Goal: Information Seeking & Learning: Learn about a topic

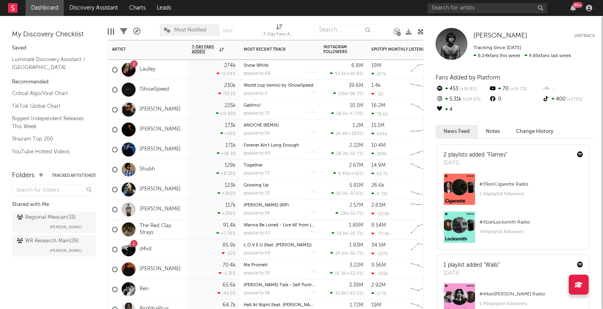
click at [185, 228] on div "The Red Clay Strays" at bounding box center [148, 229] width 80 height 20
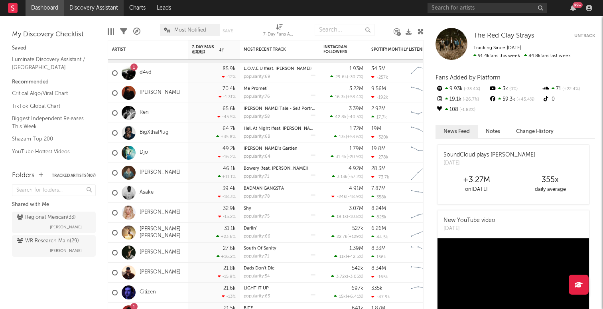
click at [110, 8] on link "Discovery Assistant" at bounding box center [94, 8] width 60 height 16
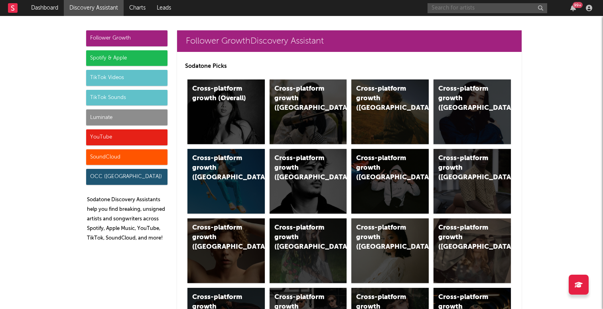
click at [449, 11] on input "text" at bounding box center [487, 8] width 120 height 10
click at [209, 113] on div "Cross-platform growth (Overall)" at bounding box center [225, 111] width 77 height 65
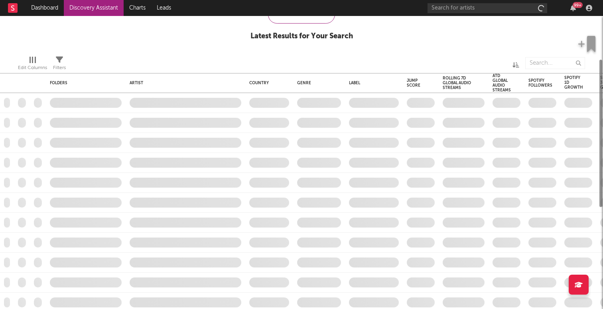
checkbox input "true"
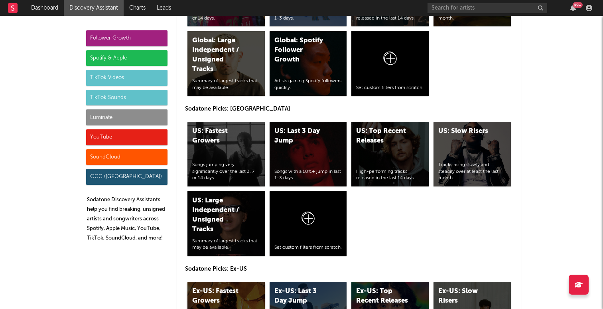
scroll to position [3763, 0]
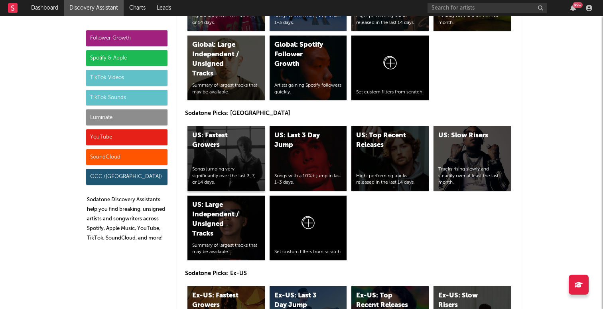
click at [242, 126] on div "US: Fastest Growers Songs jumping very significantly over the last 3, 7, or 14 …" at bounding box center [225, 158] width 77 height 65
click at [297, 126] on div "US: Last 3 Day Jump Songs with a 10%+ jump in last 1-3 days." at bounding box center [307, 158] width 77 height 65
click at [394, 126] on div "US: Top Recent Releases High-performing tracks released in the last 14 days." at bounding box center [389, 158] width 77 height 65
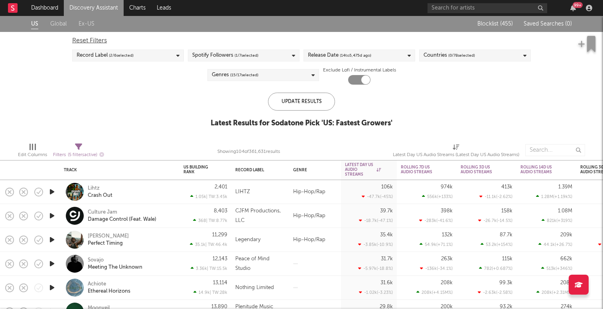
click at [452, 2] on div "99 +" at bounding box center [510, 8] width 167 height 16
click at [451, 8] on input "text" at bounding box center [487, 8] width 120 height 10
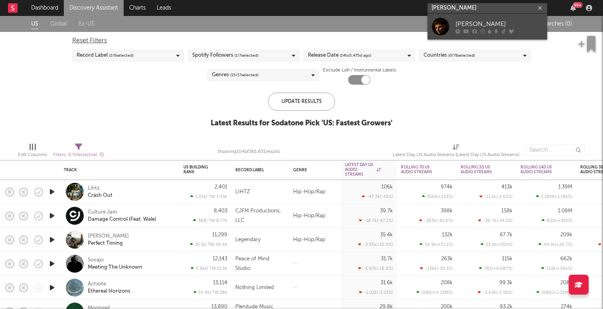
type input "adrien nunez"
click at [445, 17] on link "Adrien Nunez" at bounding box center [487, 27] width 120 height 26
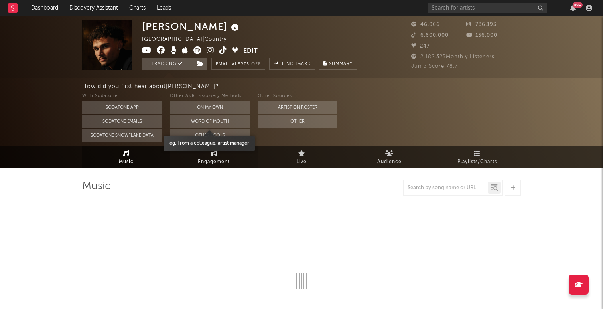
select select "6m"
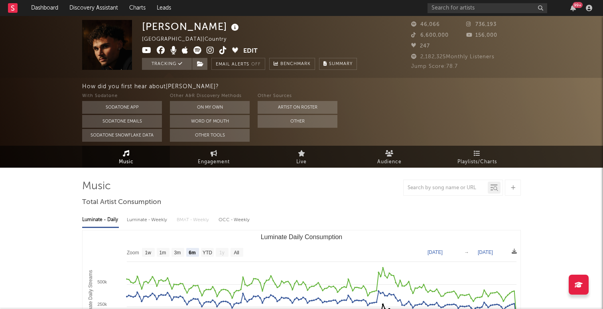
click at [223, 145] on div "How did you first hear about Adrien Nunez ? With Sodatone Sodatone App Sodatone…" at bounding box center [342, 112] width 521 height 68
click at [224, 151] on link "Engagement" at bounding box center [214, 156] width 88 height 22
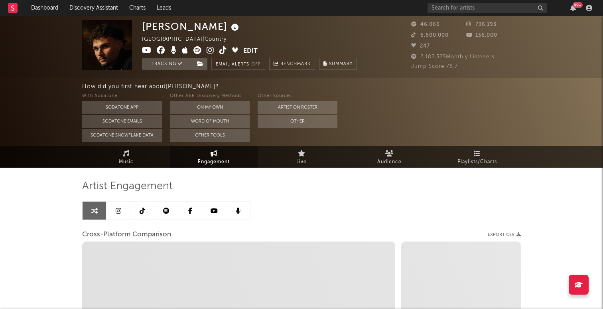
select select "1w"
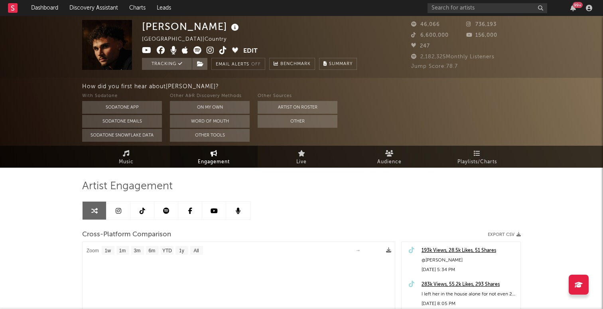
select select "1m"
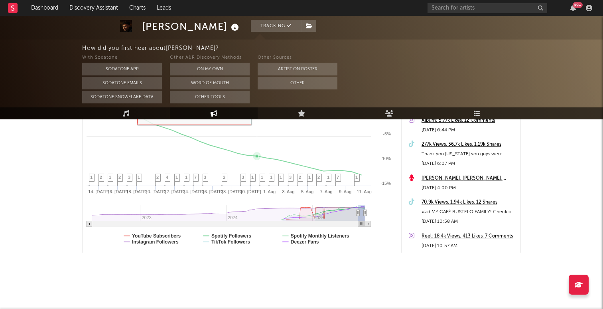
scroll to position [198, 0]
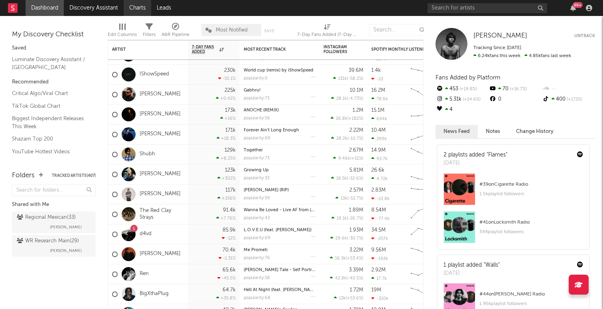
click at [142, 6] on link "Charts" at bounding box center [138, 8] width 28 height 16
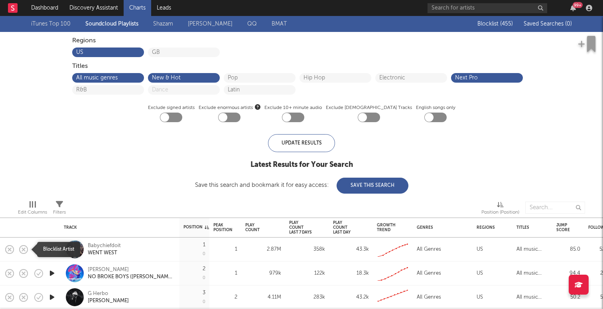
click at [27, 248] on icon "button" at bounding box center [24, 249] width 8 height 8
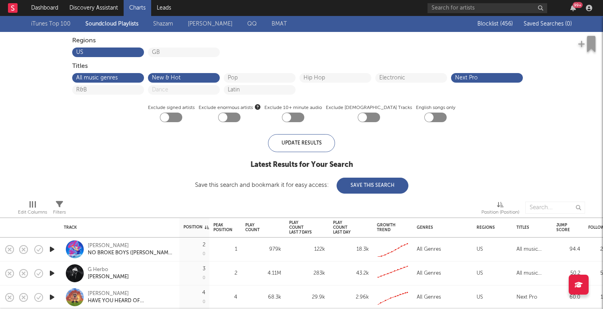
click at [25, 273] on icon "button" at bounding box center [23, 272] width 11 height 11
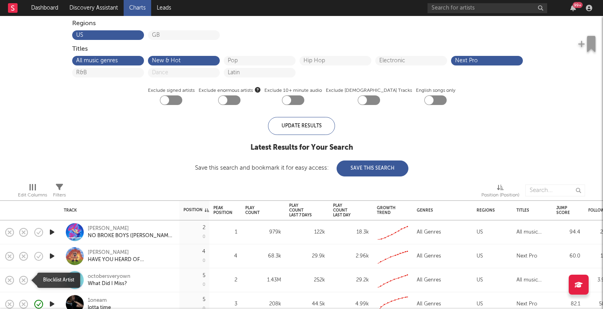
click at [25, 281] on rect "button" at bounding box center [23, 279] width 3 height 3
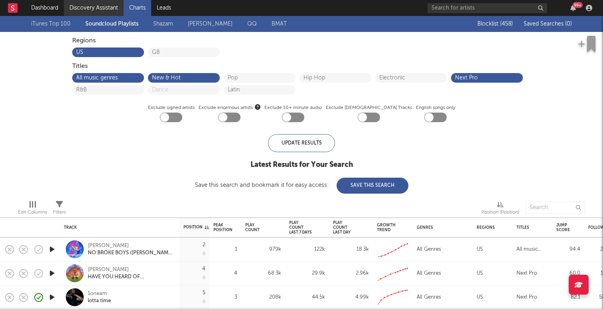
click at [102, 8] on link "Discovery Assistant" at bounding box center [94, 8] width 60 height 16
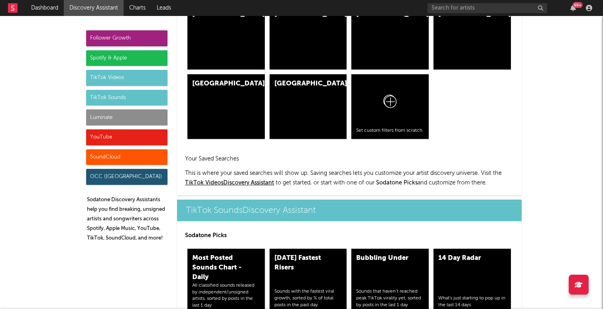
scroll to position [2684, 0]
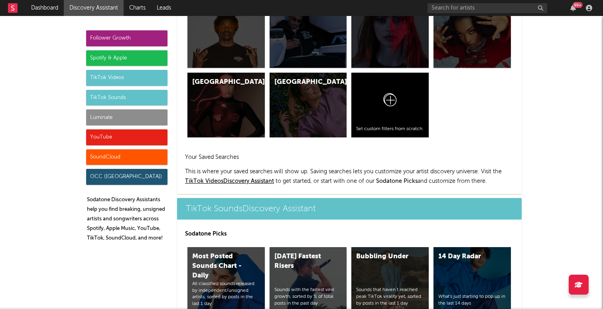
click at [315, 247] on div "[DATE] Fastest Risers Sounds with the fastest viral growth, sorted by % of tota…" at bounding box center [307, 279] width 77 height 65
click at [383, 247] on div "Bubbling Under Sounds that haven’t reached peak TikTok virality yet, sorted by …" at bounding box center [389, 279] width 77 height 65
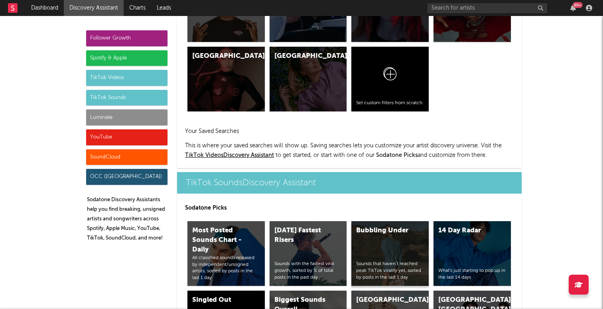
scroll to position [2716, 0]
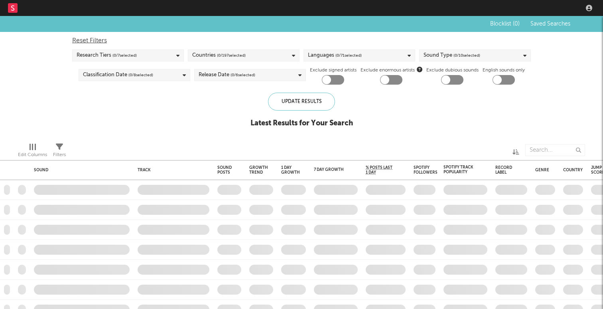
checkbox input "true"
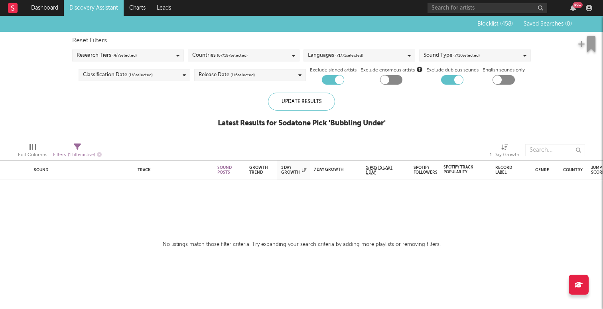
click at [101, 6] on link "Discovery Assistant" at bounding box center [94, 8] width 60 height 16
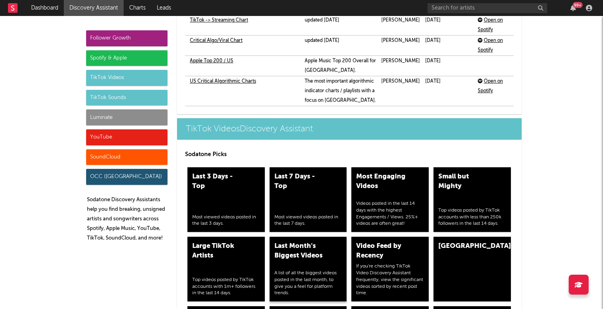
scroll to position [1967, 0]
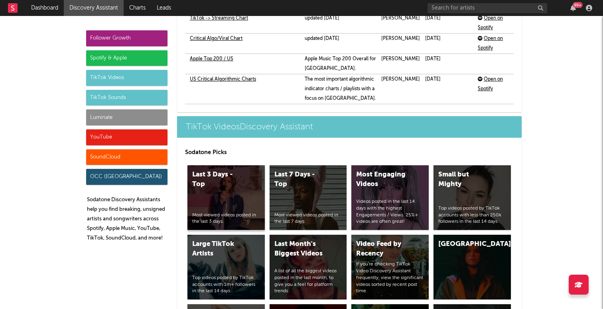
click at [227, 165] on div "Last 3 Days - Top Most viewed videos posted in the last 3 days." at bounding box center [225, 197] width 77 height 65
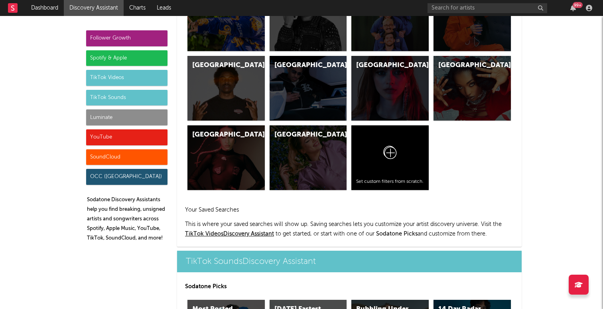
scroll to position [2747, 0]
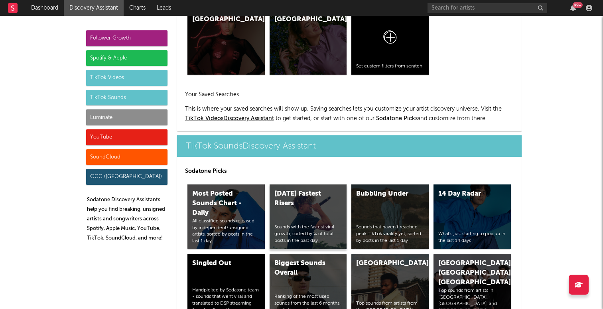
click at [310, 184] on div "[DATE] Fastest Risers Sounds with the fastest viral growth, sorted by % of tota…" at bounding box center [307, 216] width 77 height 65
click at [384, 184] on div "Bubbling Under Sounds that haven’t reached peak TikTok virality yet, sorted by …" at bounding box center [389, 216] width 77 height 65
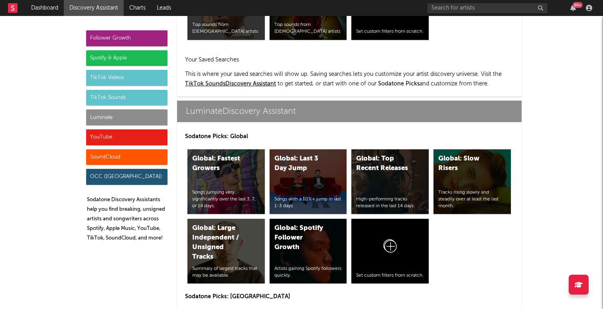
scroll to position [3575, 0]
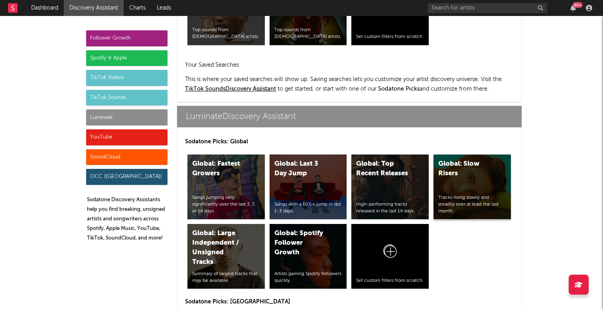
click at [448, 155] on div "Global: Slow Risers Tracks rising slowly and steadily over at least the last mo…" at bounding box center [471, 186] width 77 height 65
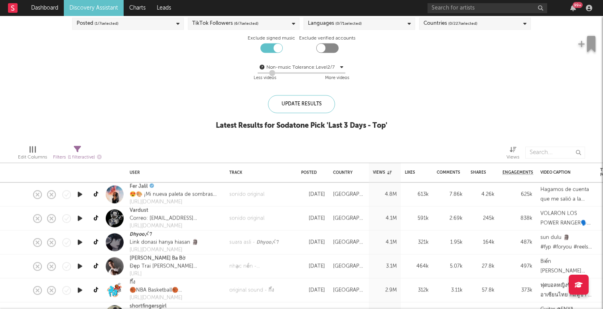
click at [81, 218] on icon "button" at bounding box center [80, 218] width 8 height 10
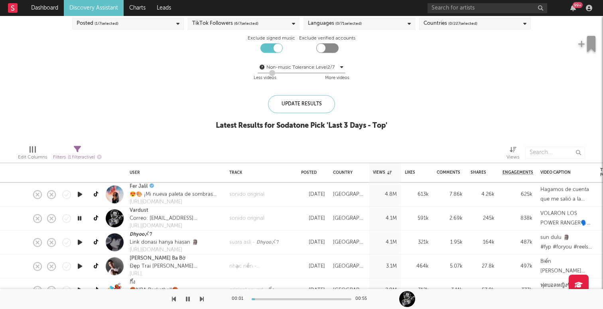
click at [81, 218] on icon "button" at bounding box center [80, 218] width 8 height 10
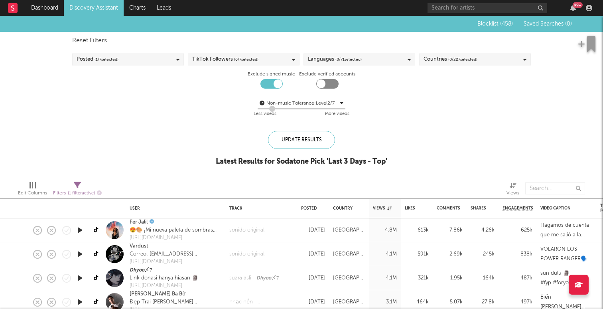
click at [16, 4] on rect at bounding box center [13, 8] width 10 height 10
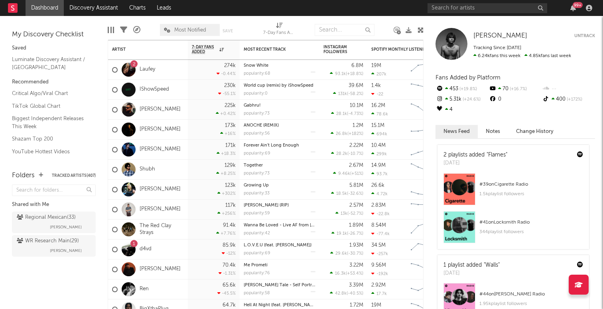
click at [69, 268] on div "Regional Mexican ( 33 ) Nic Khang WR Research Main ( 29 ) Sean Stevens" at bounding box center [54, 240] width 84 height 63
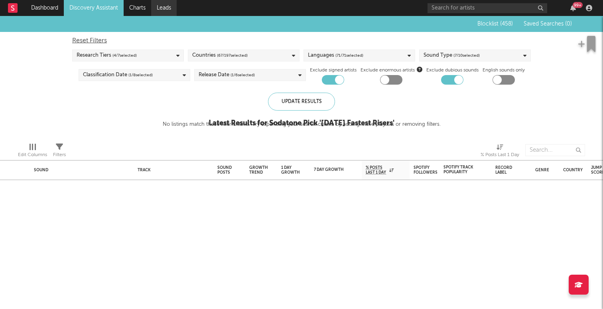
click at [168, 10] on link "Leads" at bounding box center [164, 8] width 26 height 16
click at [104, 40] on div "Reset Filters" at bounding box center [301, 41] width 458 height 10
checkbox input "false"
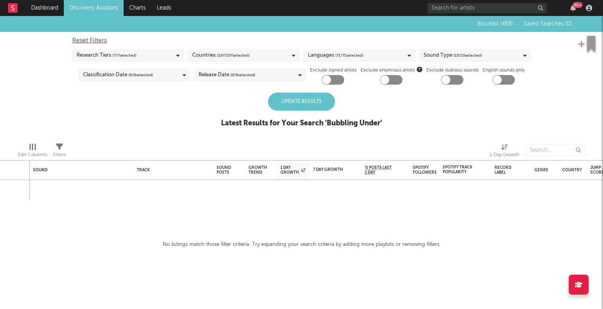
click at [303, 99] on div "Update Results" at bounding box center [301, 101] width 67 height 18
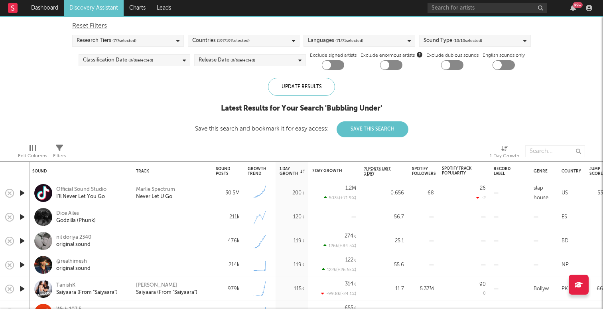
click at [164, 47] on div "Reset Filters Research Tiers ( 7 / 7 selected) Countries ( 197 / 197 selected) …" at bounding box center [301, 43] width 466 height 53
click at [159, 41] on div "Research Tiers ( 7 / 7 selected)" at bounding box center [128, 41] width 112 height 12
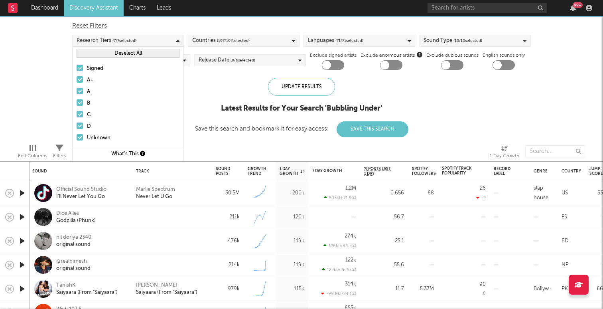
click at [90, 127] on div "D" at bounding box center [133, 127] width 92 height 10
click at [77, 127] on input "D" at bounding box center [77, 127] width 0 height 10
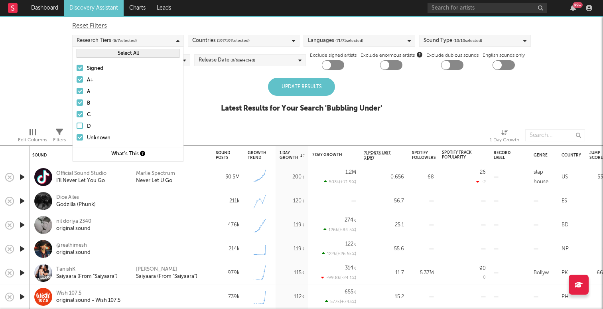
click at [87, 116] on div "C" at bounding box center [133, 115] width 92 height 10
click at [77, 116] on input "C" at bounding box center [77, 115] width 0 height 10
click at [88, 139] on div "Unknown" at bounding box center [133, 138] width 92 height 10
click at [77, 139] on input "Unknown" at bounding box center [77, 138] width 0 height 10
click at [295, 85] on div "Update Results" at bounding box center [301, 87] width 67 height 18
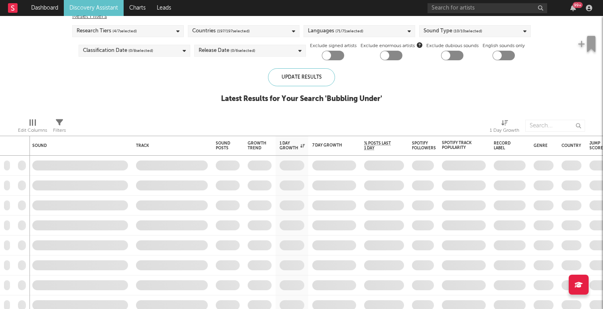
checkbox input "true"
click at [122, 33] on span "( 4 / 7 selected)" at bounding box center [124, 31] width 24 height 10
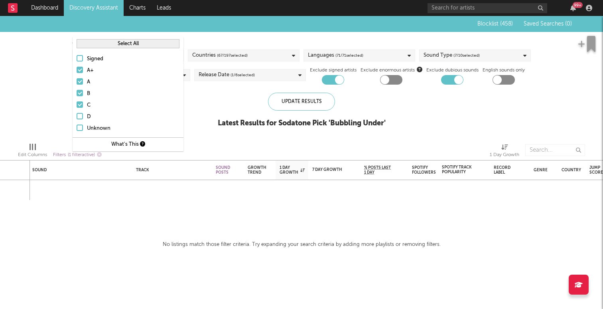
click at [98, 128] on div "Unknown" at bounding box center [133, 129] width 92 height 10
click at [77, 128] on input "Unknown" at bounding box center [77, 129] width 0 height 10
click at [278, 94] on div "Update Results" at bounding box center [301, 101] width 67 height 18
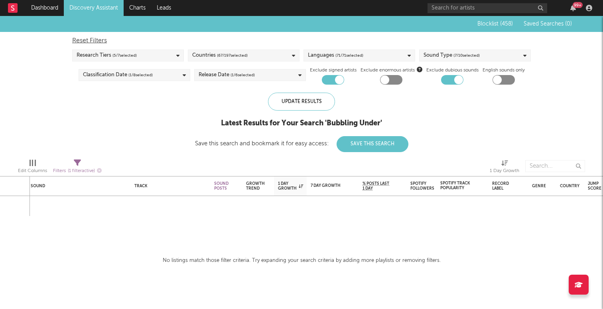
click at [97, 41] on div "Reset Filters" at bounding box center [301, 41] width 458 height 10
checkbox input "false"
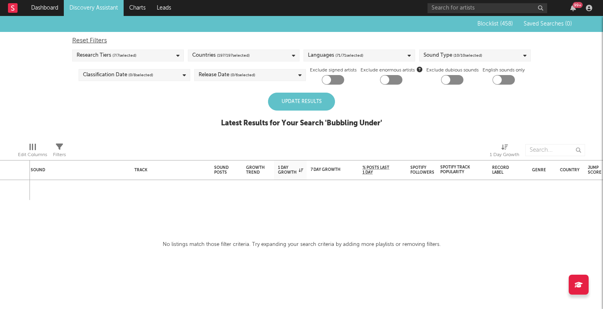
click at [300, 108] on div "Update Results" at bounding box center [301, 101] width 67 height 18
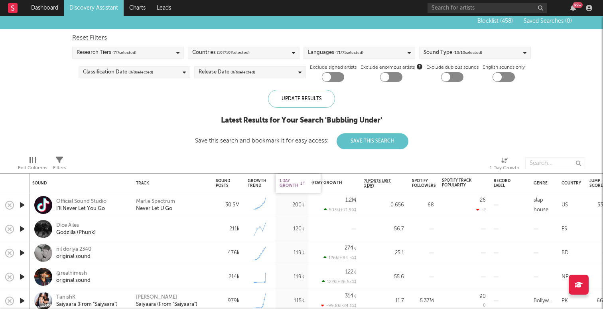
click at [293, 187] on div "1 Day Growth" at bounding box center [291, 183] width 25 height 10
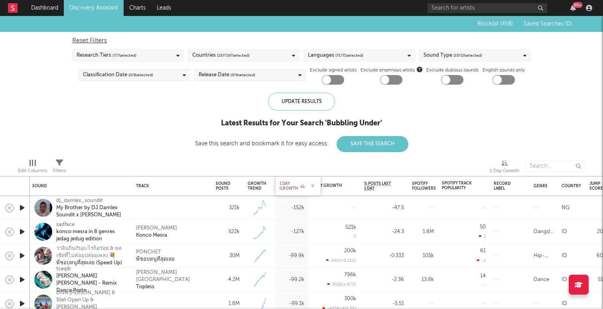
click at [291, 182] on div "1 Day Growth" at bounding box center [291, 186] width 25 height 10
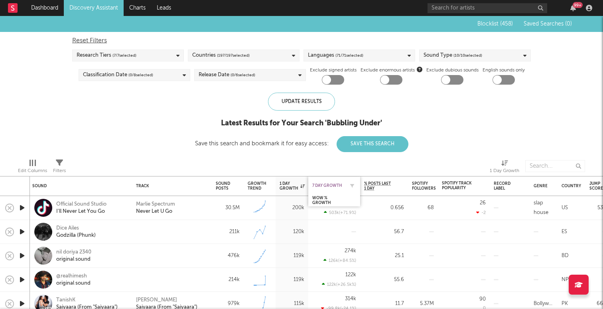
click at [326, 186] on div "7 Day Growth" at bounding box center [328, 185] width 32 height 5
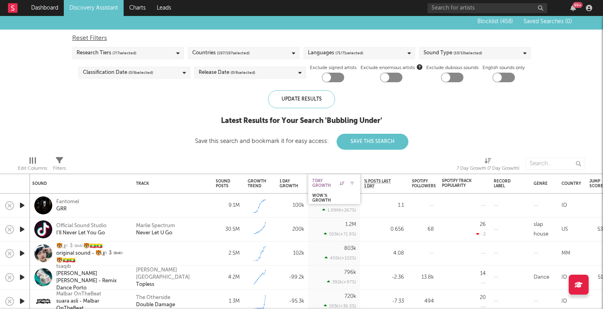
click at [330, 184] on div "7 Day Growth" at bounding box center [328, 183] width 32 height 10
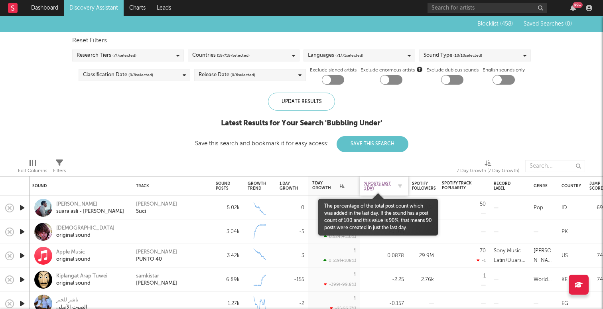
click at [371, 182] on span "% Posts Last 1 Day" at bounding box center [378, 186] width 28 height 10
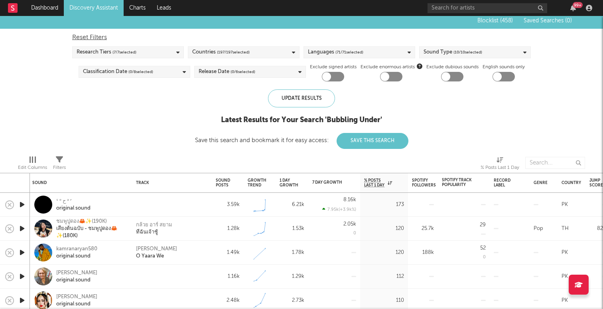
click at [21, 205] on icon "button" at bounding box center [22, 204] width 8 height 10
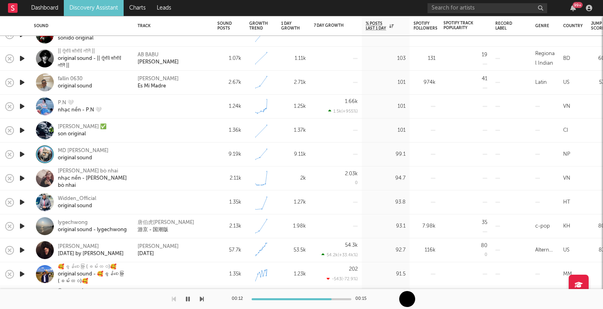
click at [34, 249] on div "leah august 10 by julie doiron" at bounding box center [82, 250] width 96 height 24
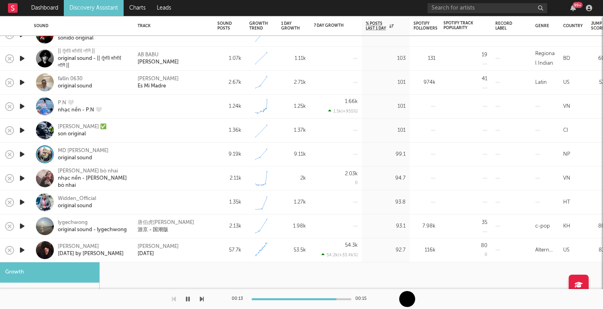
click at [27, 249] on div at bounding box center [22, 250] width 16 height 24
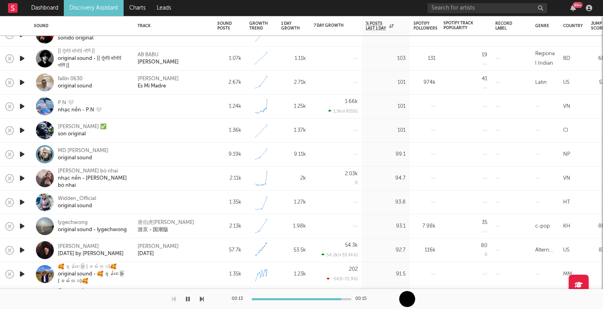
click at [25, 250] on icon "button" at bounding box center [22, 250] width 8 height 10
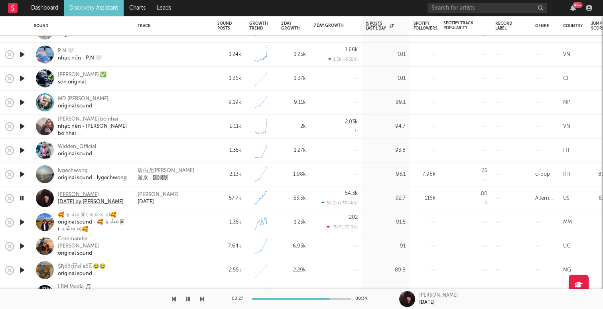
click at [63, 194] on div "leah" at bounding box center [91, 194] width 66 height 7
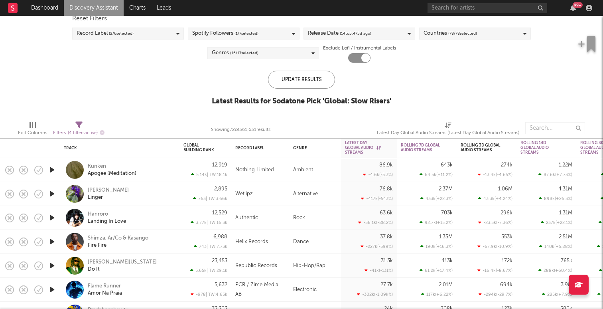
click at [145, 109] on div "US Global Ex-US Blocklist ( 458 ) Saved Searches ( 0 ) Reset Filters Record Lab…" at bounding box center [301, 54] width 603 height 120
